Goal: Information Seeking & Learning: Understand process/instructions

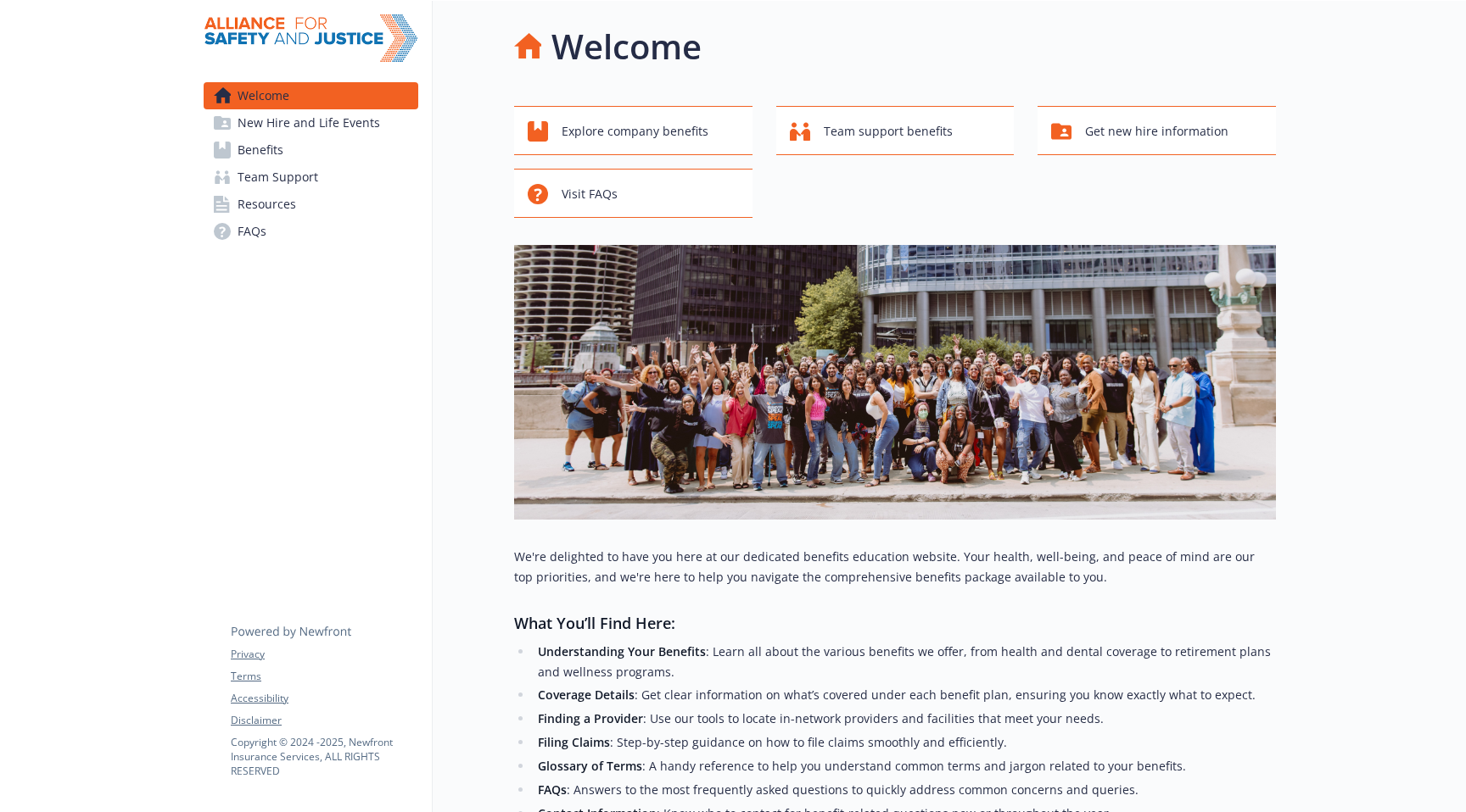
click at [269, 149] on span "Benefits" at bounding box center [260, 150] width 46 height 27
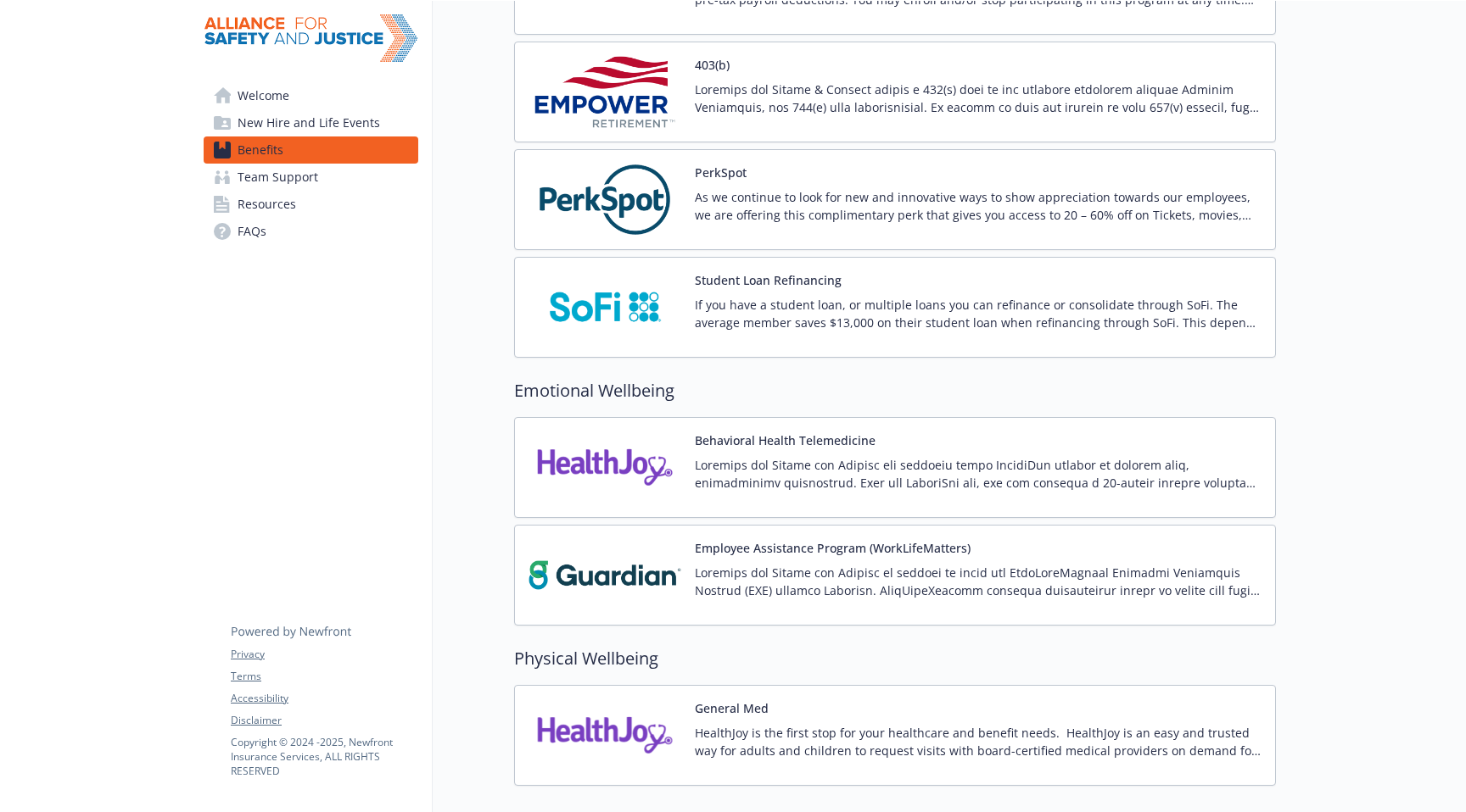
click at [630, 452] on img at bounding box center [605, 468] width 153 height 72
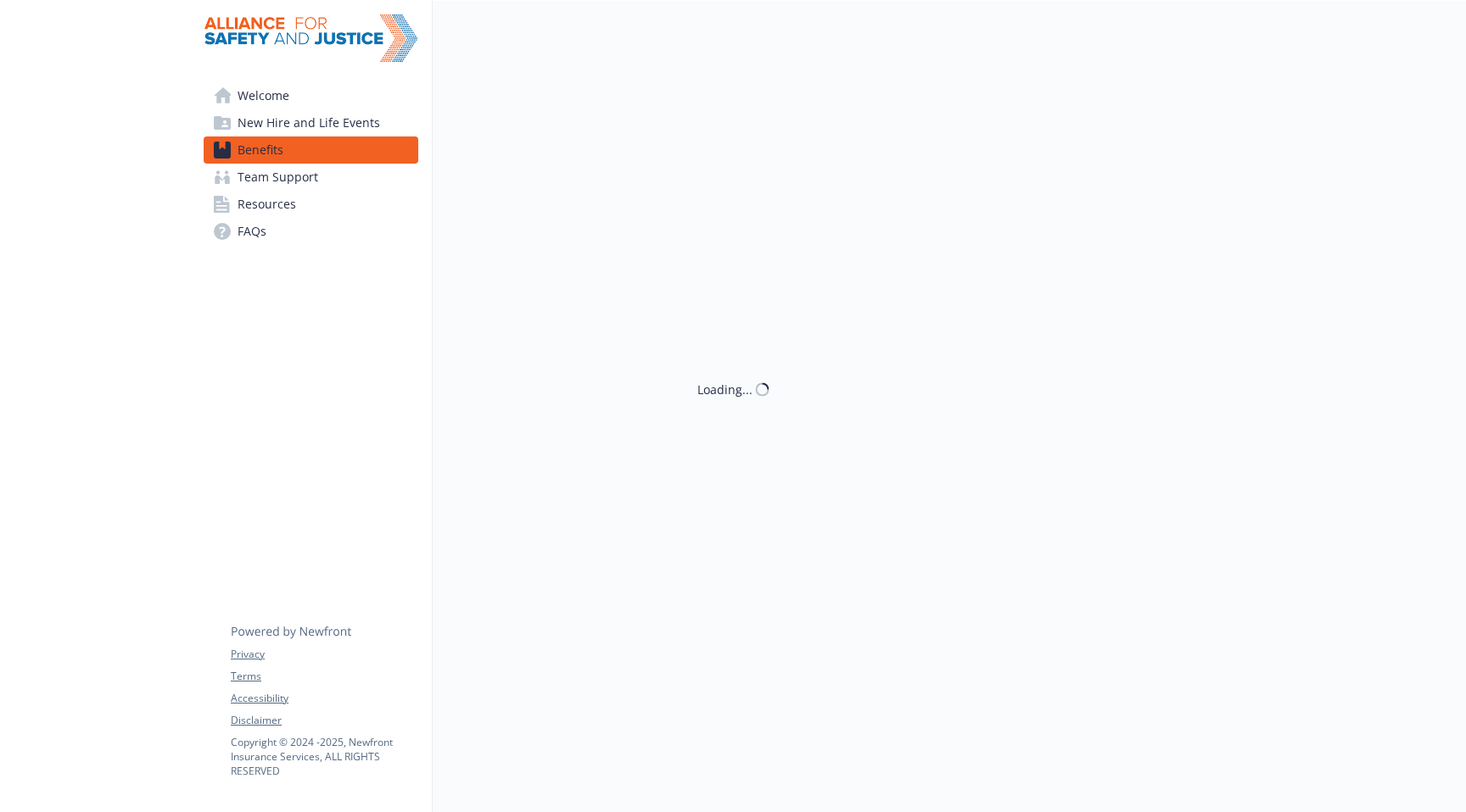
scroll to position [2133, 0]
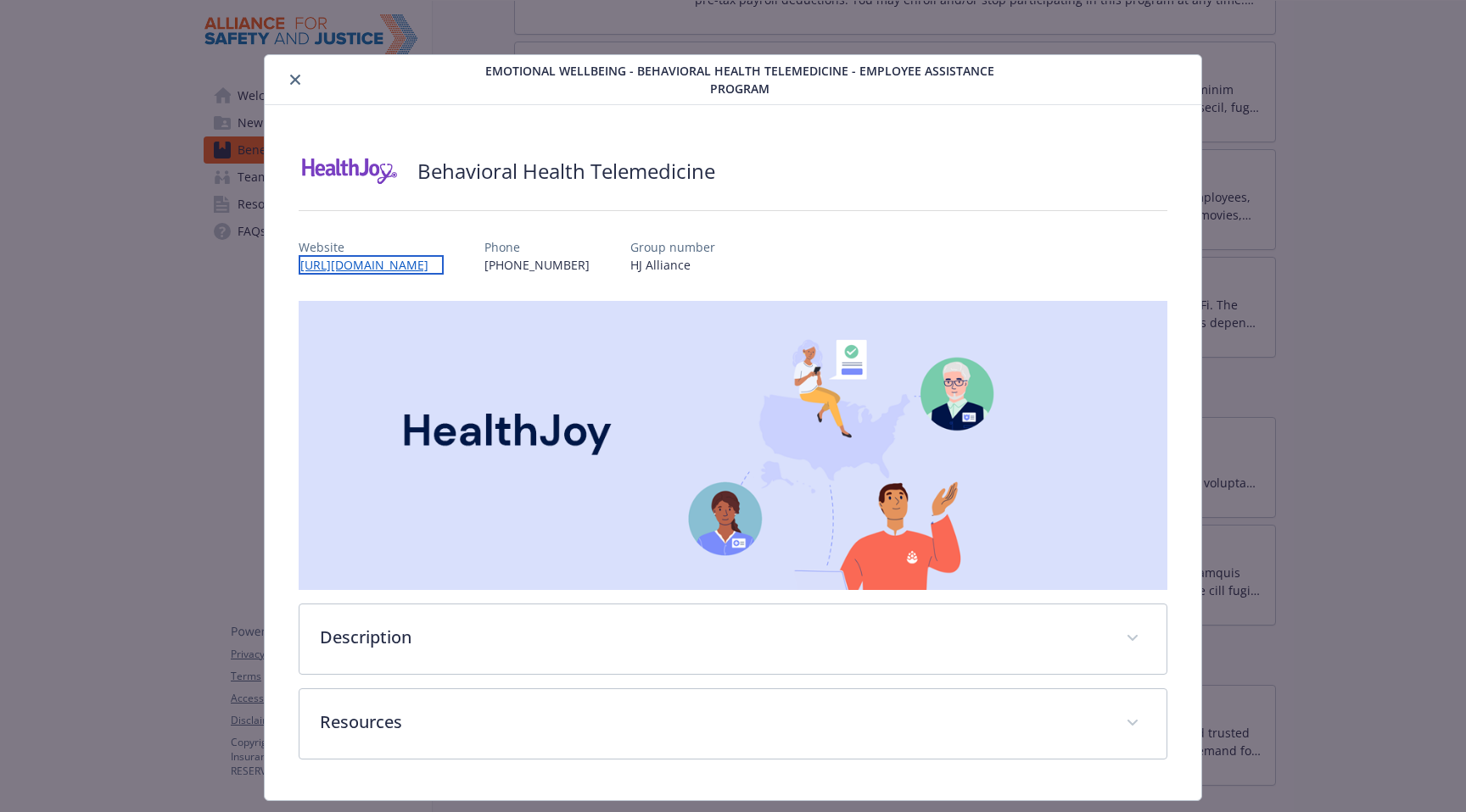
click at [444, 268] on link "[URL][DOMAIN_NAME]" at bounding box center [371, 265] width 145 height 19
